Goal: Transaction & Acquisition: Purchase product/service

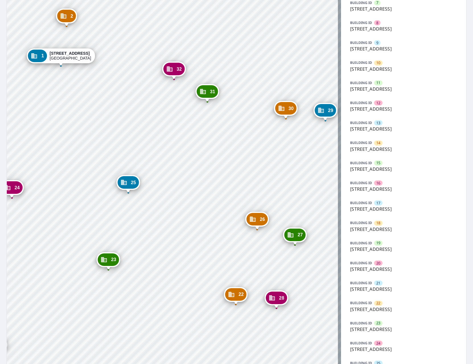
scroll to position [217, 0]
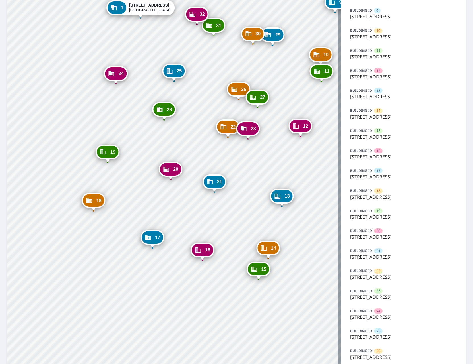
drag, startPoint x: 211, startPoint y: 149, endPoint x: 221, endPoint y: 157, distance: 12.2
click at [212, 151] on div "2 1424 N 16th St Saint Louis, MO 63106 3 1460 N 16th St Saint Louis, MO 63106 4…" at bounding box center [174, 148] width 335 height 678
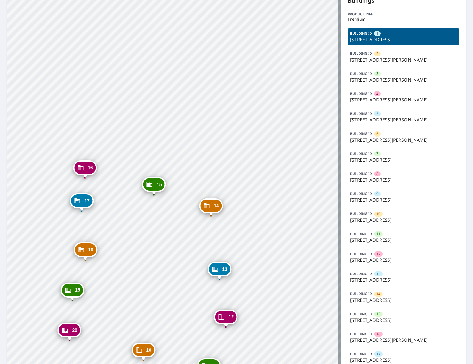
scroll to position [62, 0]
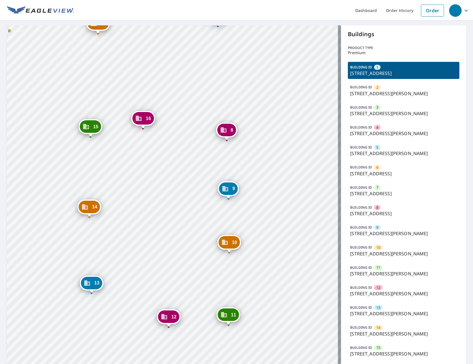
scroll to position [193, 0]
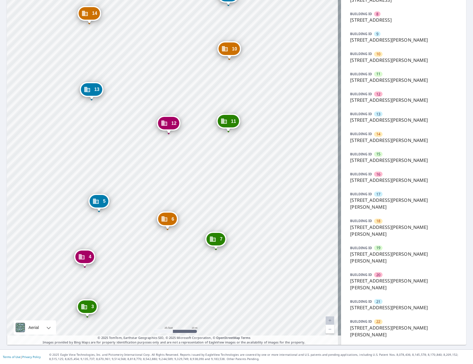
drag, startPoint x: 187, startPoint y: 66, endPoint x: 166, endPoint y: 211, distance: 146.7
click at [166, 214] on div "2 [STREET_ADDRESS][PERSON_NAME] 3 [STREET_ADDRESS][PERSON_NAME] 4 [STREET_ADDRE…" at bounding box center [174, 88] width 335 height 512
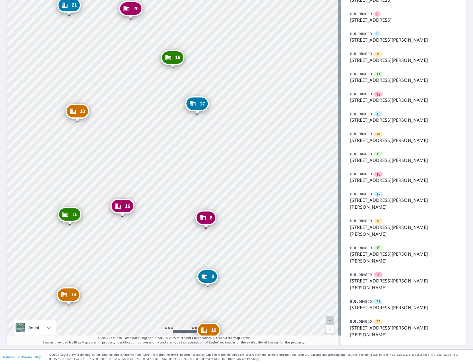
drag, startPoint x: 166, startPoint y: 238, endPoint x: 167, endPoint y: 248, distance: 10.6
click at [166, 249] on div "2 [STREET_ADDRESS][PERSON_NAME] 3 [STREET_ADDRESS][PERSON_NAME] 4 [STREET_ADDRE…" at bounding box center [174, 88] width 335 height 512
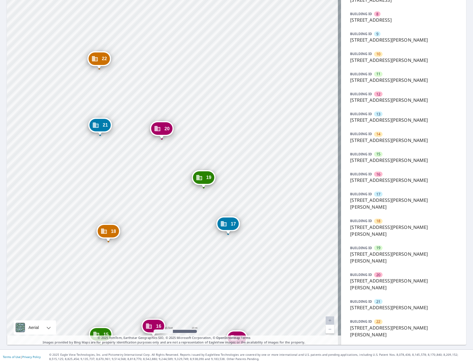
drag, startPoint x: 158, startPoint y: 122, endPoint x: 189, endPoint y: 241, distance: 123.7
click at [189, 241] on div "2 [STREET_ADDRESS][PERSON_NAME] 3 [STREET_ADDRESS][PERSON_NAME] 4 [STREET_ADDRE…" at bounding box center [174, 88] width 335 height 512
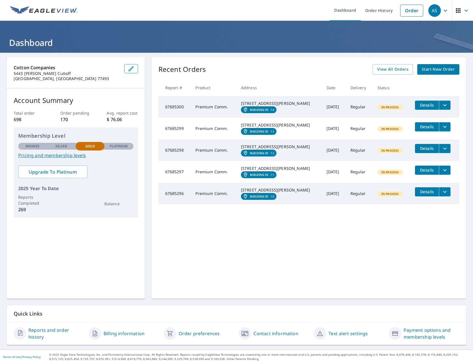
click at [434, 71] on span "Start New Order" at bounding box center [438, 69] width 33 height 7
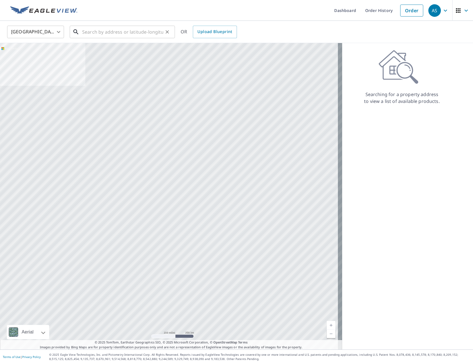
click at [95, 32] on input "text" at bounding box center [122, 32] width 81 height 16
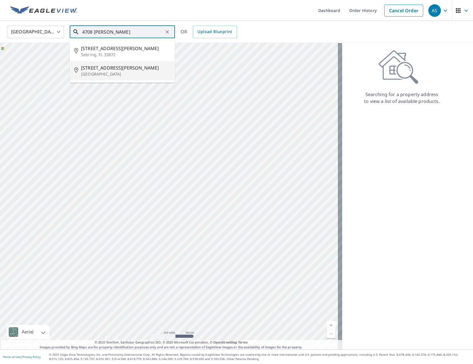
click at [119, 69] on span "4708 Cortez Rd W" at bounding box center [125, 67] width 89 height 7
type input "4708 Cortez Rd W Bradenton, FL 34210"
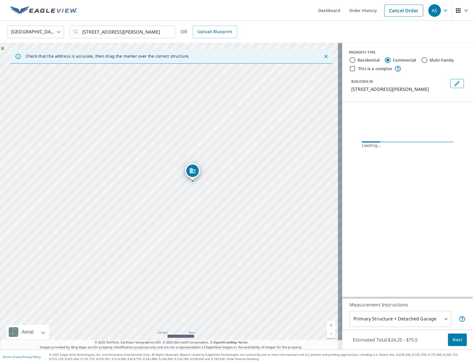
drag, startPoint x: 133, startPoint y: 195, endPoint x: 195, endPoint y: 196, distance: 61.8
click at [195, 196] on div "4708 Cortez Rd W Bradenton, FL 34210" at bounding box center [171, 196] width 343 height 306
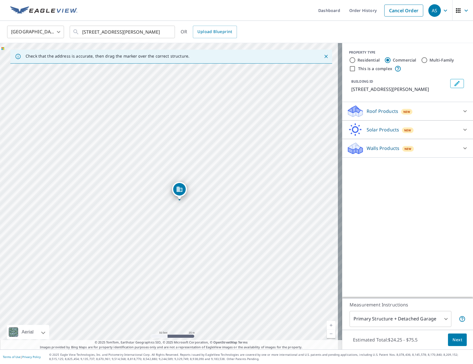
drag, startPoint x: 191, startPoint y: 195, endPoint x: 233, endPoint y: 203, distance: 42.1
click at [232, 203] on div "4708 Cortez Rd W Bradenton, FL 34210" at bounding box center [171, 196] width 343 height 306
drag, startPoint x: 169, startPoint y: 228, endPoint x: 253, endPoint y: 230, distance: 83.2
click at [252, 230] on div "4708 Cortez Rd W Bradenton, FL 34210" at bounding box center [171, 196] width 343 height 306
drag, startPoint x: 179, startPoint y: 207, endPoint x: 257, endPoint y: 200, distance: 78.6
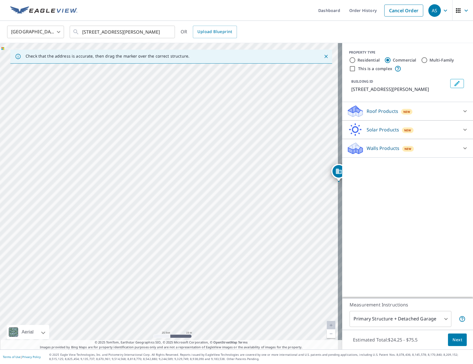
click at [257, 200] on div "4708 Cortez Rd W Bradenton, FL 34210" at bounding box center [171, 196] width 343 height 306
click at [429, 127] on div "Solar Products New" at bounding box center [403, 129] width 112 height 13
click at [430, 113] on div "Roof Products New" at bounding box center [403, 110] width 112 height 13
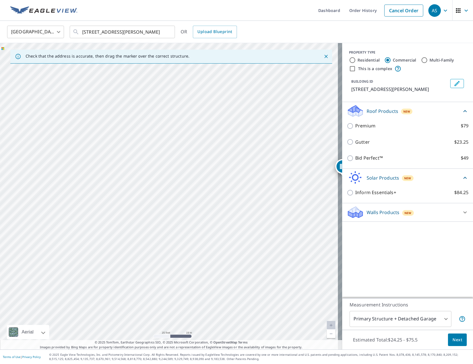
click at [374, 210] on p "Walls Products" at bounding box center [383, 212] width 33 height 7
